Goal: Task Accomplishment & Management: Use online tool/utility

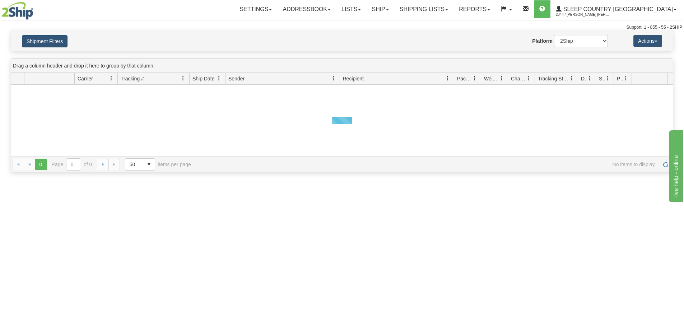
click at [55, 40] on button "Shipment Filters" at bounding box center [45, 41] width 46 height 12
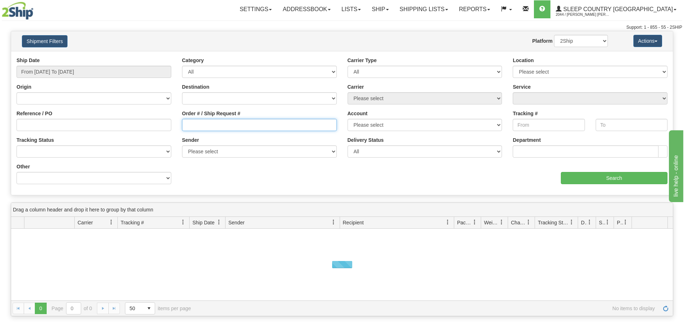
click at [226, 126] on input "Order # / Ship Request #" at bounding box center [259, 125] width 155 height 12
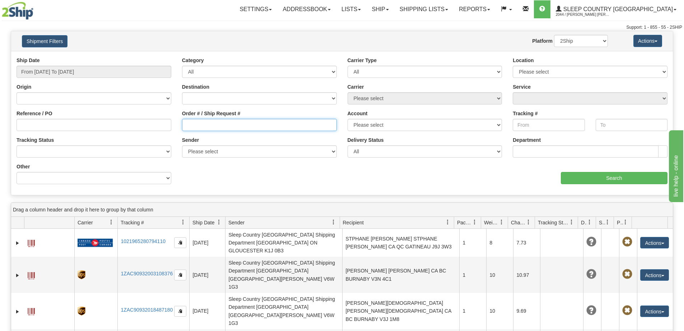
paste input "9002I045411"
type input "9002I045411"
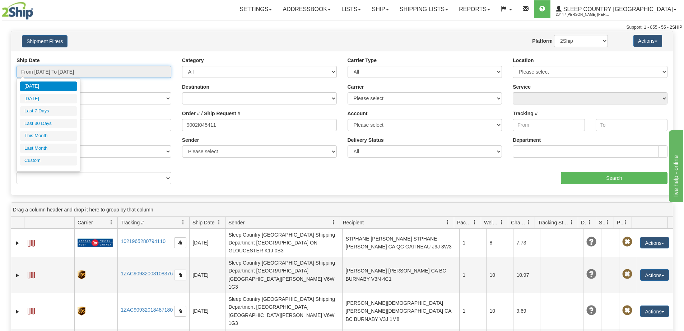
click at [85, 68] on input "From [DATE] To [DATE]" at bounding box center [94, 72] width 155 height 12
click at [40, 125] on li "Last 30 Days" at bounding box center [48, 124] width 57 height 10
type input "From [DATE] To [DATE]"
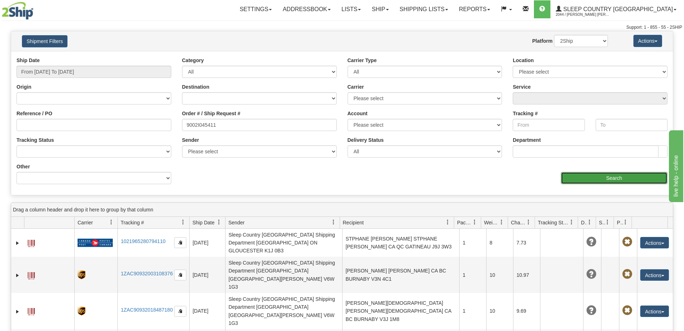
click at [588, 179] on input "Search" at bounding box center [614, 178] width 107 height 12
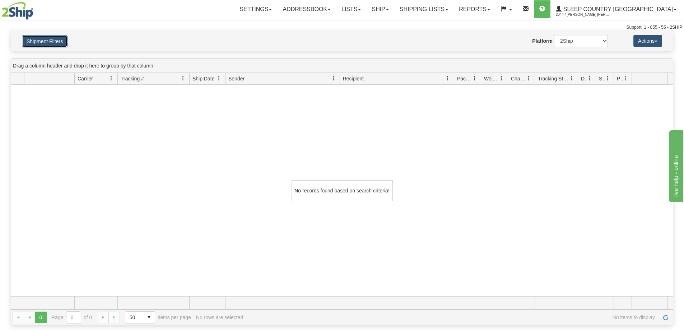
click at [50, 41] on button "Shipment Filters" at bounding box center [45, 41] width 46 height 12
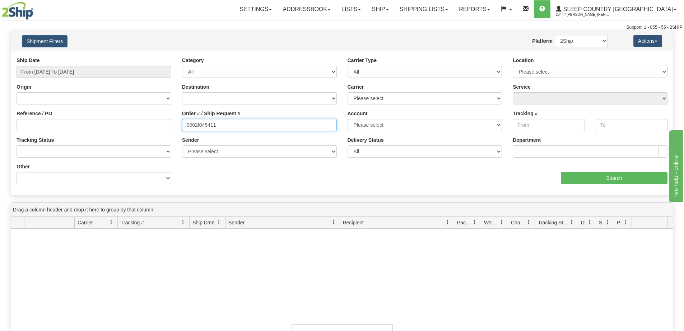
drag, startPoint x: 216, startPoint y: 124, endPoint x: 143, endPoint y: 128, distance: 73.1
click at [143, 57] on div "Reference / PO Order # / Ship Request # 9002I045411 Account Please select [GEOG…" at bounding box center [342, 57] width 662 height 0
paste input "0I050930"
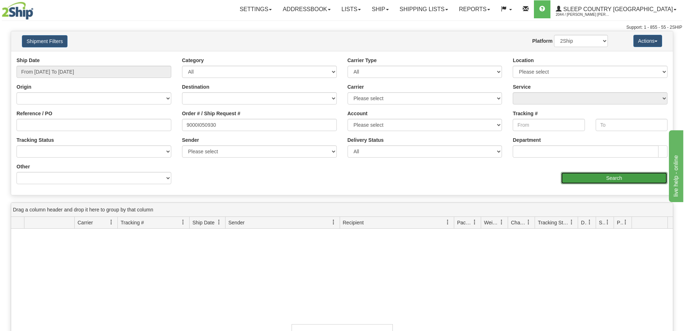
click at [579, 181] on input "Search" at bounding box center [614, 178] width 107 height 12
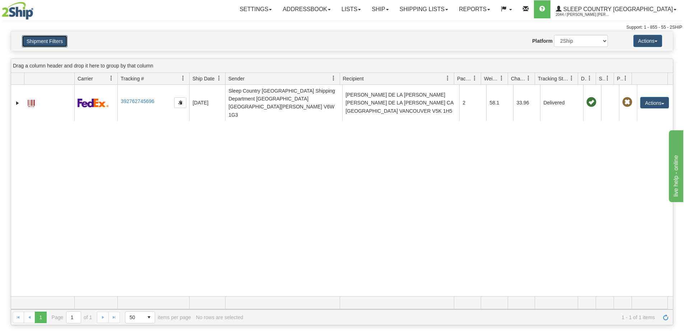
click at [45, 39] on button "Shipment Filters" at bounding box center [45, 41] width 46 height 12
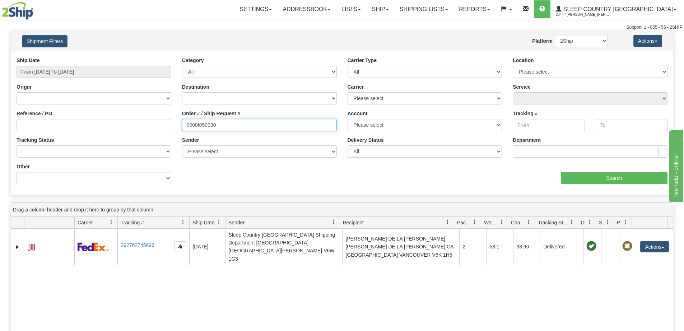
drag, startPoint x: 222, startPoint y: 127, endPoint x: 145, endPoint y: 126, distance: 77.2
click at [150, 57] on div "Reference / PO Order # / Ship Request # 9000I050930 Account Please select [GEOG…" at bounding box center [342, 57] width 662 height 0
paste input "44094"
type input "9000I044094"
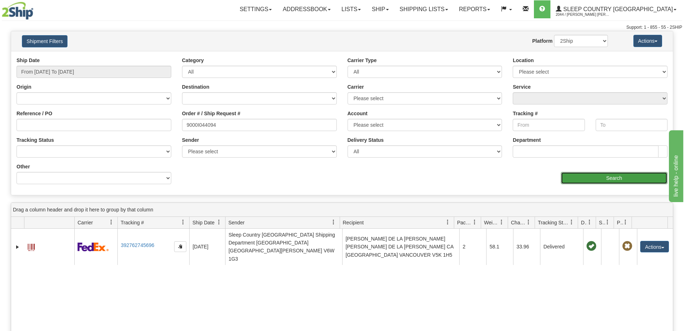
click at [581, 178] on input "Search" at bounding box center [614, 178] width 107 height 12
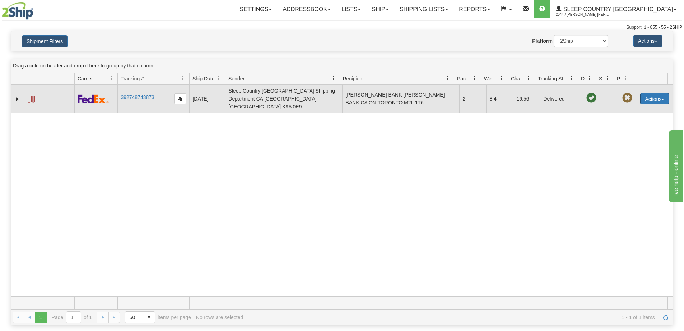
click at [652, 98] on button "Actions" at bounding box center [655, 98] width 29 height 11
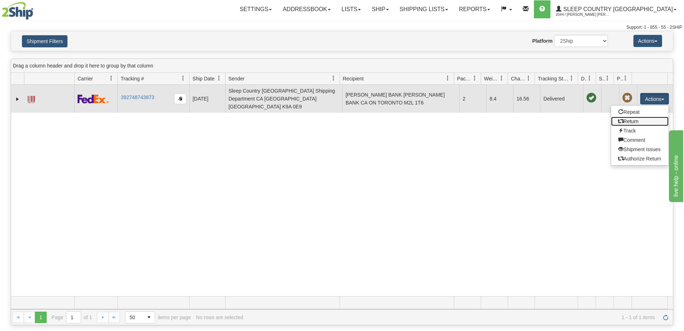
click at [641, 119] on link "Return" at bounding box center [639, 121] width 57 height 9
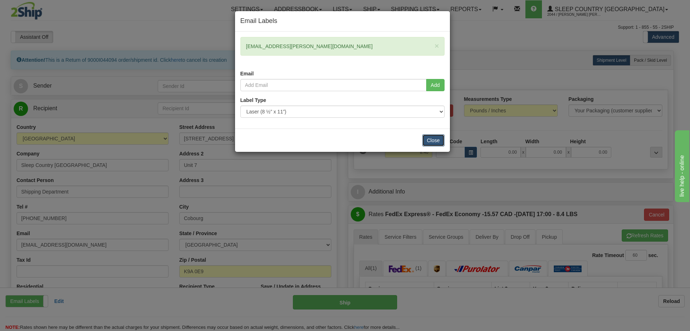
click at [436, 139] on button "Close" at bounding box center [433, 140] width 22 height 12
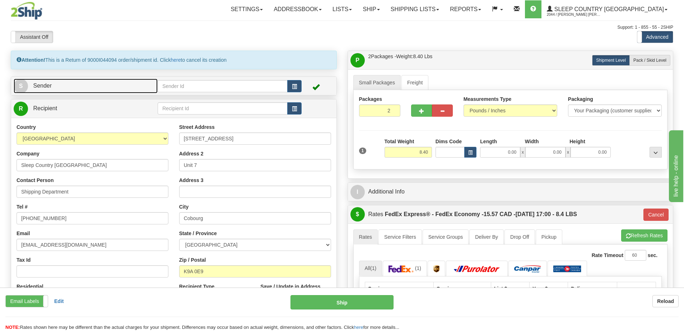
click at [110, 81] on link "S Sender" at bounding box center [86, 86] width 144 height 15
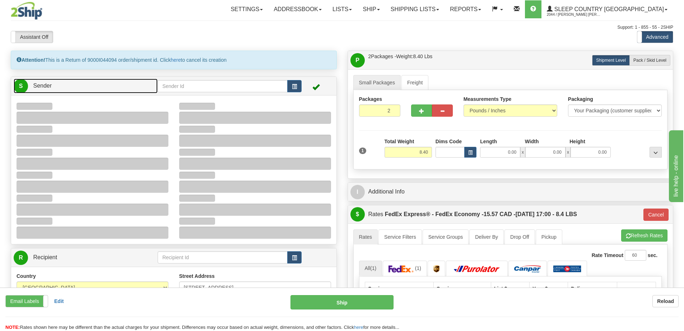
type input "11:50"
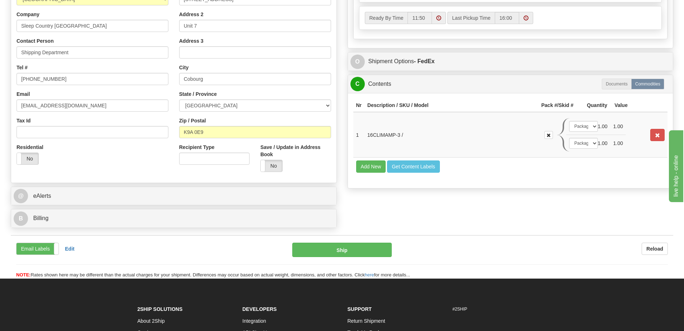
scroll to position [359, 0]
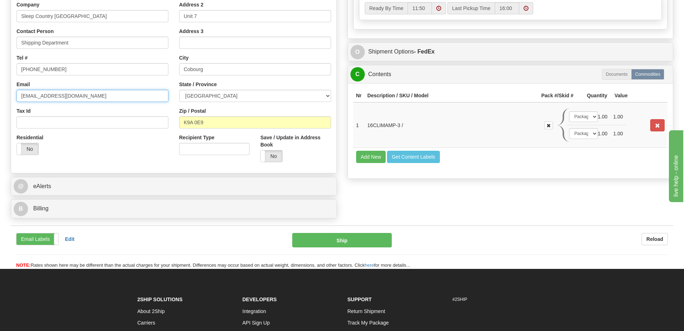
drag, startPoint x: 114, startPoint y: 99, endPoint x: -13, endPoint y: 110, distance: 127.6
click at [91, 94] on input "CS@SUPPORT.S" at bounding box center [93, 96] width 152 height 12
type input "CS@SUPPORT.SLEEPCOUNTRY.CA"
